Goal: Feedback & Contribution: Submit feedback/report problem

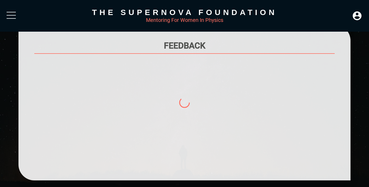
scroll to position [32, 0]
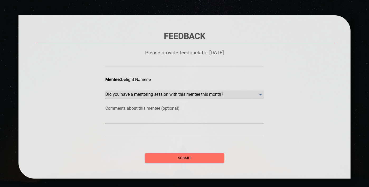
click at [167, 94] on month\? "​" at bounding box center [184, 95] width 158 height 8
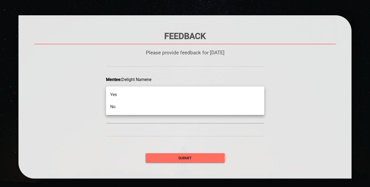
click at [157, 105] on li "No" at bounding box center [185, 107] width 158 height 12
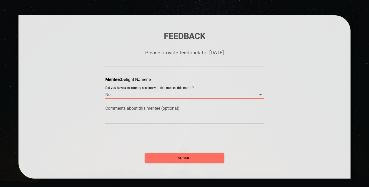
click at [155, 120] on textarea at bounding box center [184, 119] width 158 height 5
type textarea "W"
type textarea "We"
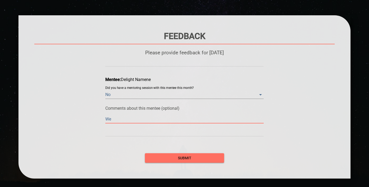
type textarea "We'"
type textarea "We'r"
type textarea "We're"
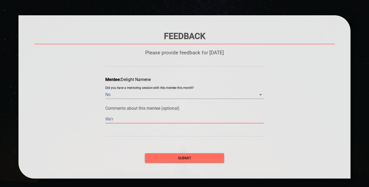
type textarea "We're"
type textarea "We're j"
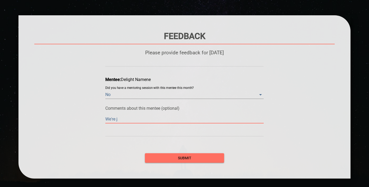
type textarea "We're ju"
type textarea "We're jus"
type textarea "We're just"
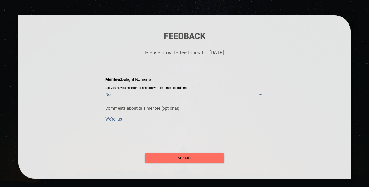
type textarea "We're just"
type textarea "We're just e"
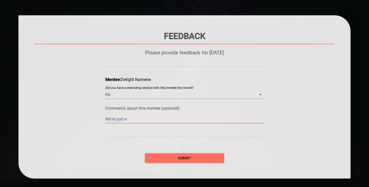
type textarea "We're just em"
type textarea "We're just ema"
type textarea "We're just emai"
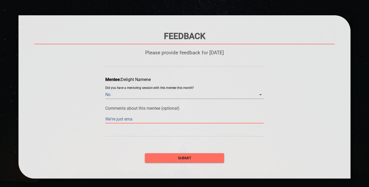
type textarea "We're just emai"
type textarea "We're just email"
type textarea "We're just emaili"
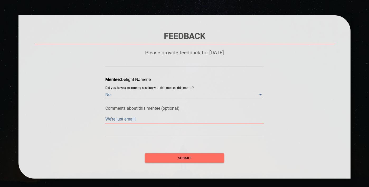
type textarea "We're just emailin"
type textarea "We're just emailing"
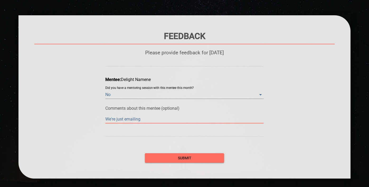
type textarea "We're just emailing"
type textarea "We're just emailing b"
type textarea "We're just emailing ba"
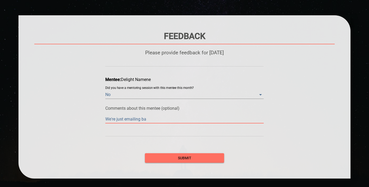
type textarea "We're just emailing bac"
type textarea "We're just emailing back"
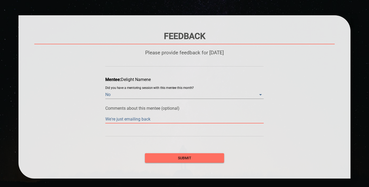
type textarea "We're just emailing back"
type textarea "We're just emailing back a"
type textarea "We're just emailing back an"
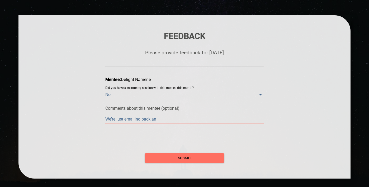
type textarea "We're just emailing back and"
type textarea "We're just emailing back and f"
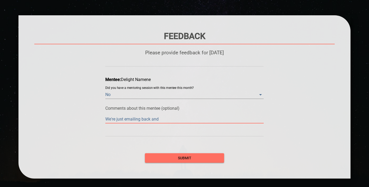
type textarea "We're just emailing back and f"
type textarea "We're just emailing back and fo"
type textarea "We're just emailing back and for"
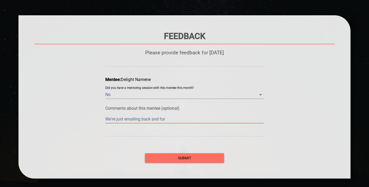
type textarea "We're just emailing back and fort"
type textarea "We're just emailing back and forth"
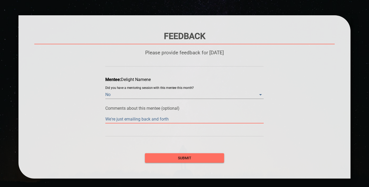
type textarea "We're just emailing back and forth"
type textarea "We're just emailing back and forth a"
type textarea "We're just emailing back and forth ab"
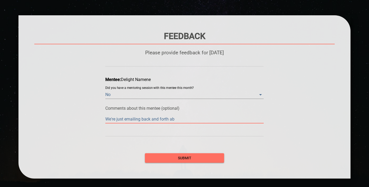
type textarea "We're just emailing back and forth abo"
type textarea "We're just emailing back and forth abou"
type textarea "We're just emailing back and forth about"
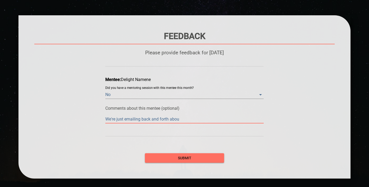
type textarea "We're just emailing back and forth about"
type textarea "We're just emailing back and forth about h"
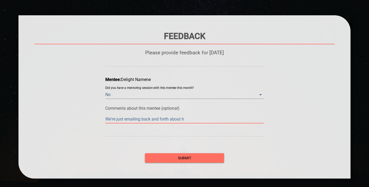
type textarea "We're just emailing back and forth about he"
type textarea "We're just emailing back and forth about her"
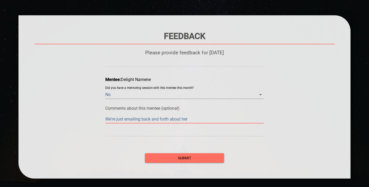
type textarea "We're just emailing back and forth about her"
type textarea "We're just emailing back and forth about her p"
type textarea "We're just emailing back and forth about her pr"
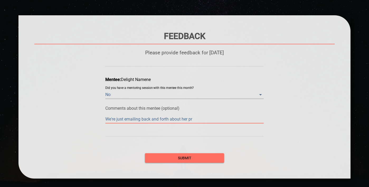
type textarea "We're just emailing back and forth about her pro"
type textarea "We're just emailing back and forth about her prog"
type textarea "We're just emailing back and forth about her progr"
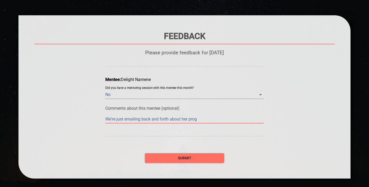
type textarea "We're just emailing back and forth about her progr"
type textarea "We're just emailing back and forth about her progre"
type textarea "We're just emailing back and forth about her progres"
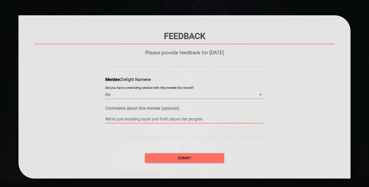
type textarea "We're just emailing back and forth about her progress"
type textarea "We're just emailing back and forth about her progress."
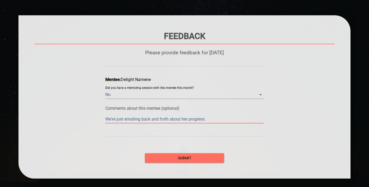
type textarea "We're just emailing back and forth about her progress."
type textarea "We're just emailing back and forth about her progress. I"
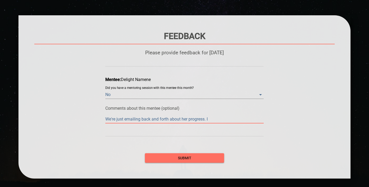
type textarea "We're just emailing back and forth about her progress. I o"
type textarea "We're just emailing back and forth about her progress. I of"
type textarea "We're just emailing back and forth about her progress. I off"
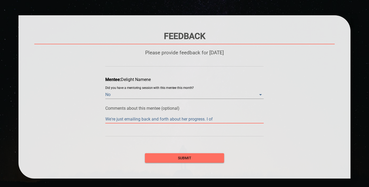
type textarea "We're just emailing back and forth about her progress. I off"
type textarea "We're just emailing back and forth about her progress. I offe"
type textarea "We're just emailing back and forth about her progress. I offer"
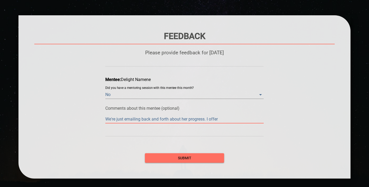
type textarea "We're just emailing back and forth about her progress. I offer"
type textarea "We're just emailing back and forth about her progress. I offer t"
type textarea "We're just emailing back and forth about her progress. I offer to"
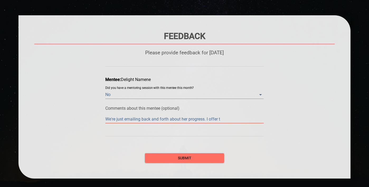
type textarea "We're just emailing back and forth about her progress. I offer to"
type textarea "We're just emailing back and forth about her progress. I offer to h"
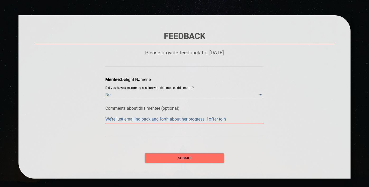
type textarea "We're just emailing back and forth about her progress. I offer to he"
type textarea "We're just emailing back and forth about her progress. I offer to hel"
type textarea "We're just emailing back and forth about her progress. I offer to help"
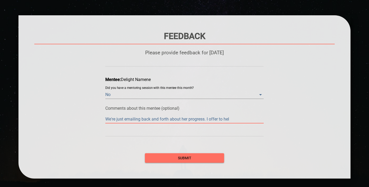
type textarea "We're just emailing back and forth about her progress. I offer to help"
type textarea "We're just emailing back and forth about her progress. I offer to help w"
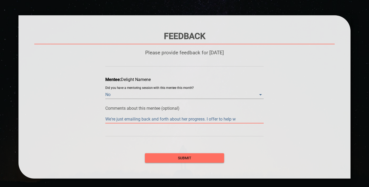
type textarea "We're just emailing back and forth about her progress. I offer to help wi"
type textarea "We're just emailing back and forth about her progress. I offer to help wit"
type textarea "We're just emailing back and forth about her progress. I offer to help with"
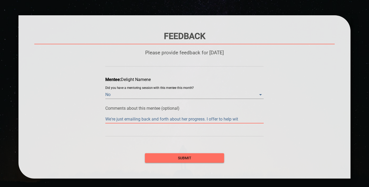
type textarea "We're just emailing back and forth about her progress. I offer to help with"
type textarea "We're just emailing back and forth about her progress. I offer to help with u"
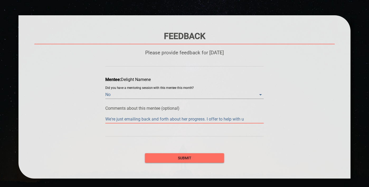
type textarea "We're just emailing back and forth about her progress. I offer to help with un"
type textarea "We're just emailing back and forth about her progress. I offer to help with u"
type textarea "We're just emailing back and forth about her progress. I offer to help with"
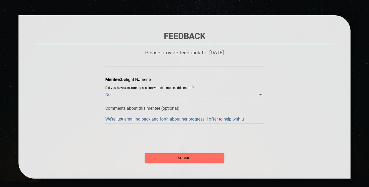
type textarea "We're just emailing back and forth about her progress. I offer to help with"
type textarea "We're just emailing back and forth about her progress. I offer to help wit"
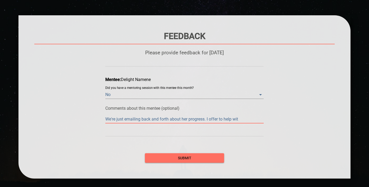
type textarea "We're just emailing back and forth about her progress. I offer to help wi"
type textarea "We're just emailing back and forth about her progress. I offer to help w"
type textarea "We're just emailing back and forth about her progress. I offer to help"
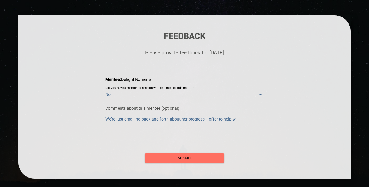
type textarea "We're just emailing back and forth about her progress. I offer to help"
click at [209, 119] on textarea "We're just emailing back and forth about her progress. I offer to help" at bounding box center [184, 119] width 158 height 5
type textarea "We're just emailing back and forth about her progress. I offer to help"
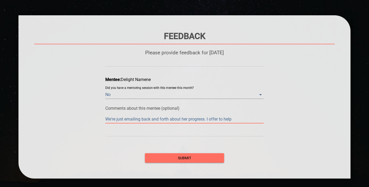
type textarea "We're just emailing back and forth about her progress. I offer to help"
type textarea "We're just emailing back and forth about her progress. I p offer to help"
type textarea "We're just emailing back and forth about her progress. I pr offer to help"
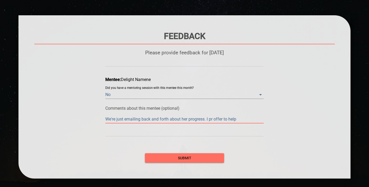
type textarea "We're just emailing back and forth about her progress. I pro offer to help"
type textarea "We're just emailing back and forth about her progress. I prov offer to help"
type textarea "We're just emailing back and forth about her progress. I provi offer to help"
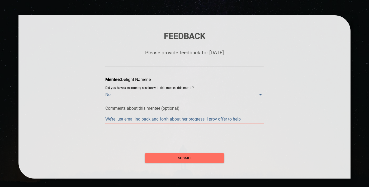
type textarea "We're just emailing back and forth about her progress. I provi offer to help"
type textarea "We're just emailing back and forth about her progress. I provid offer to help"
type textarea "We're just emailing back and forth about her progress. I provide offer to help"
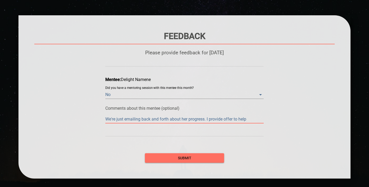
type textarea "We're just emailing back and forth about her progress. I provide offers to help"
type textarea "We're just emailing back and forth about her progress. I provide offers to help…"
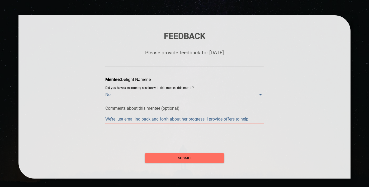
type textarea "We're just emailing back and forth about her progress. I provide offers to help…"
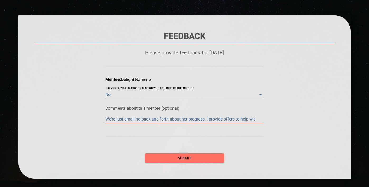
type textarea "We're just emailing back and forth about her progress. I provide offers to help…"
drag, startPoint x: 207, startPoint y: 119, endPoint x: 258, endPoint y: 119, distance: 50.9
click at [258, 119] on textarea "We're just emailing back and forth about her progress. I provide offers to help" at bounding box center [184, 119] width 158 height 5
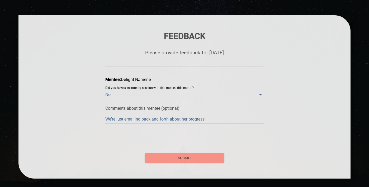
click at [179, 159] on span "submit" at bounding box center [184, 158] width 71 height 7
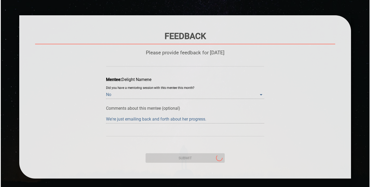
scroll to position [0, 0]
